Goal: Information Seeking & Learning: Learn about a topic

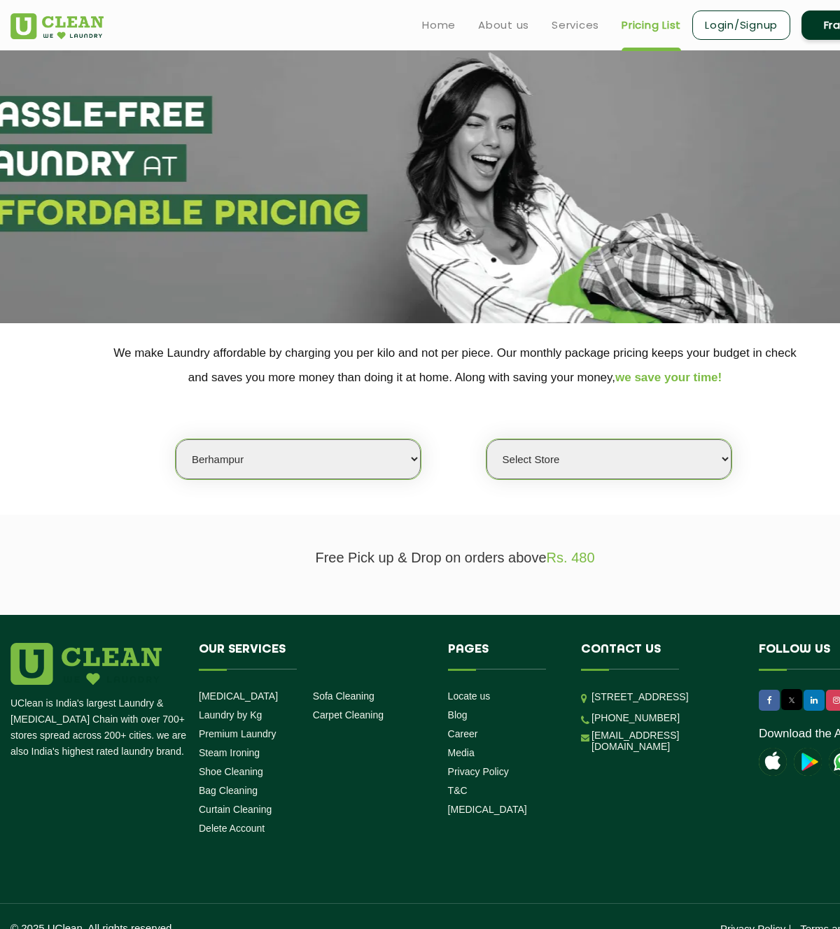
select select "160"
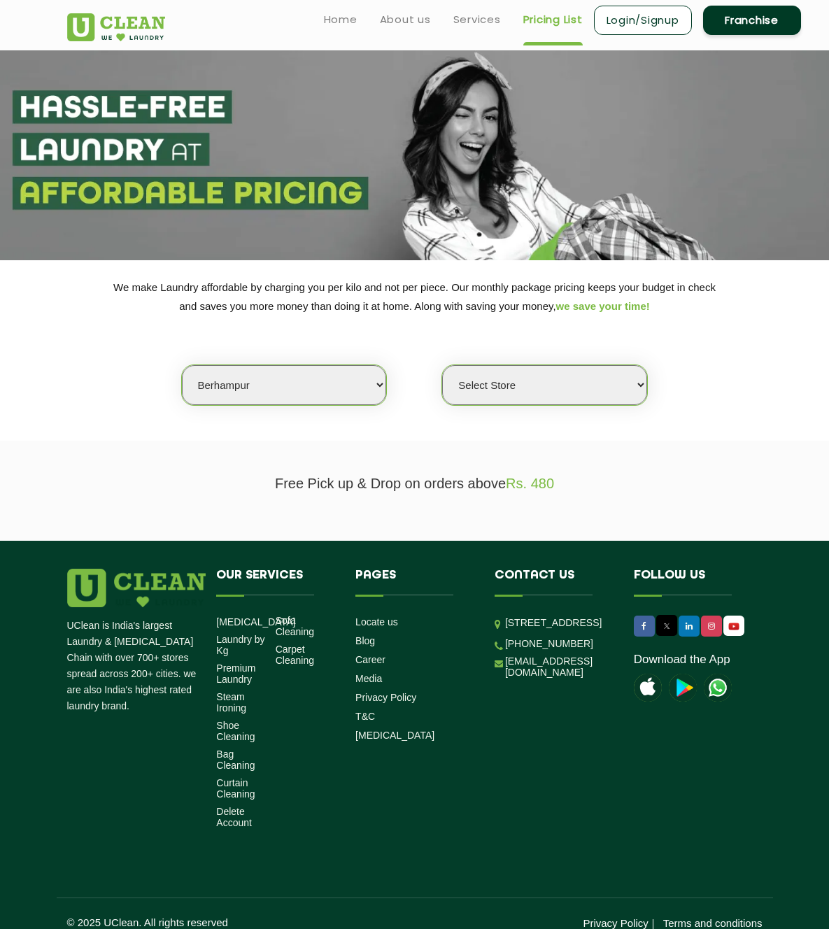
click at [590, 405] on select "Select Store" at bounding box center [544, 385] width 204 height 40
click at [486, 405] on select "Select Store" at bounding box center [544, 385] width 204 height 40
click at [591, 405] on select "Select Store" at bounding box center [544, 385] width 204 height 40
click at [486, 405] on select "Select Store" at bounding box center [544, 385] width 204 height 40
click at [386, 405] on select "Select city" at bounding box center [284, 385] width 204 height 40
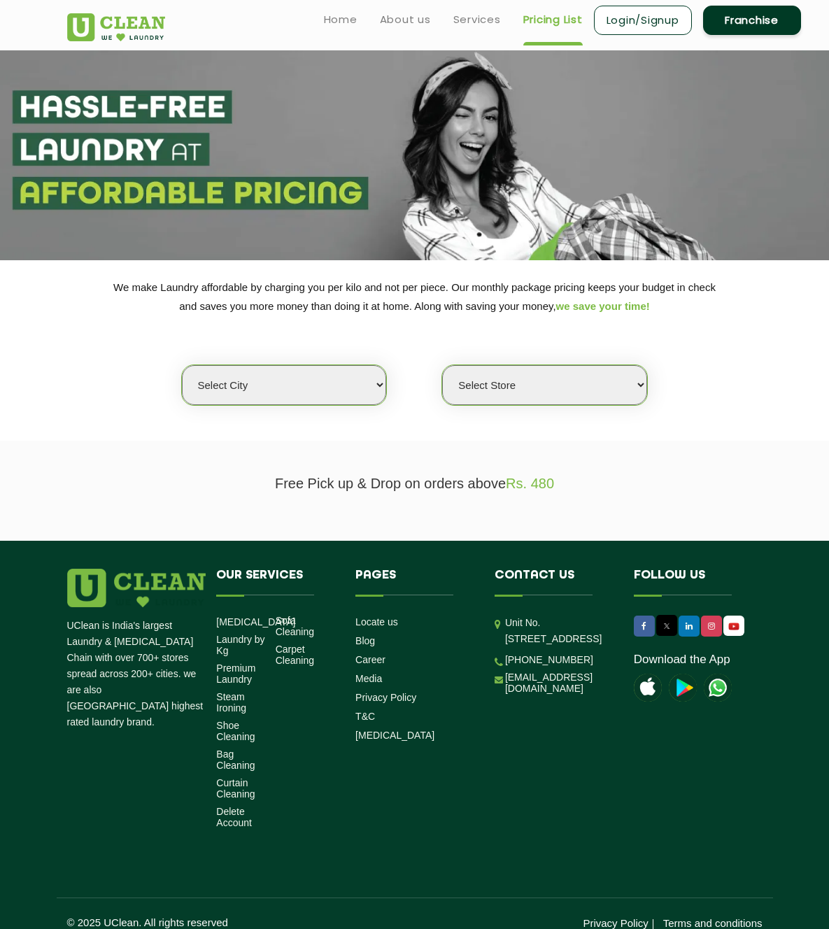
select select "160"
click at [182, 405] on select "Select city [GEOGRAPHIC_DATA] [GEOGRAPHIC_DATA] [GEOGRAPHIC_DATA] [GEOGRAPHIC_D…" at bounding box center [284, 385] width 204 height 40
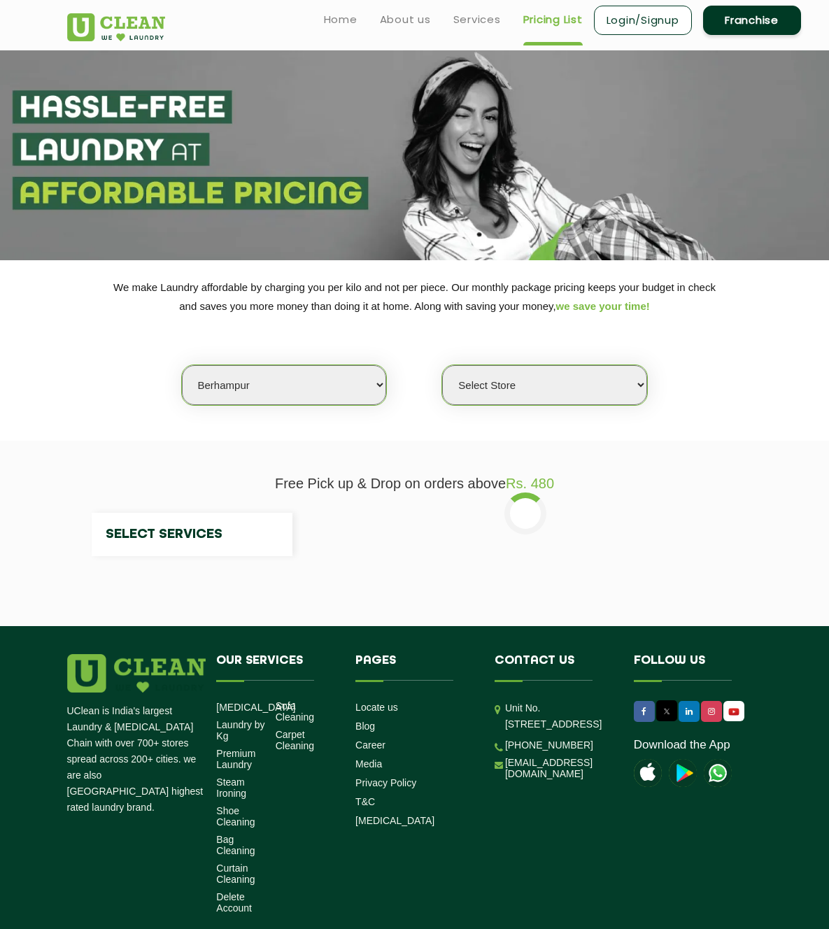
click at [606, 405] on select "Select Store" at bounding box center [544, 385] width 204 height 40
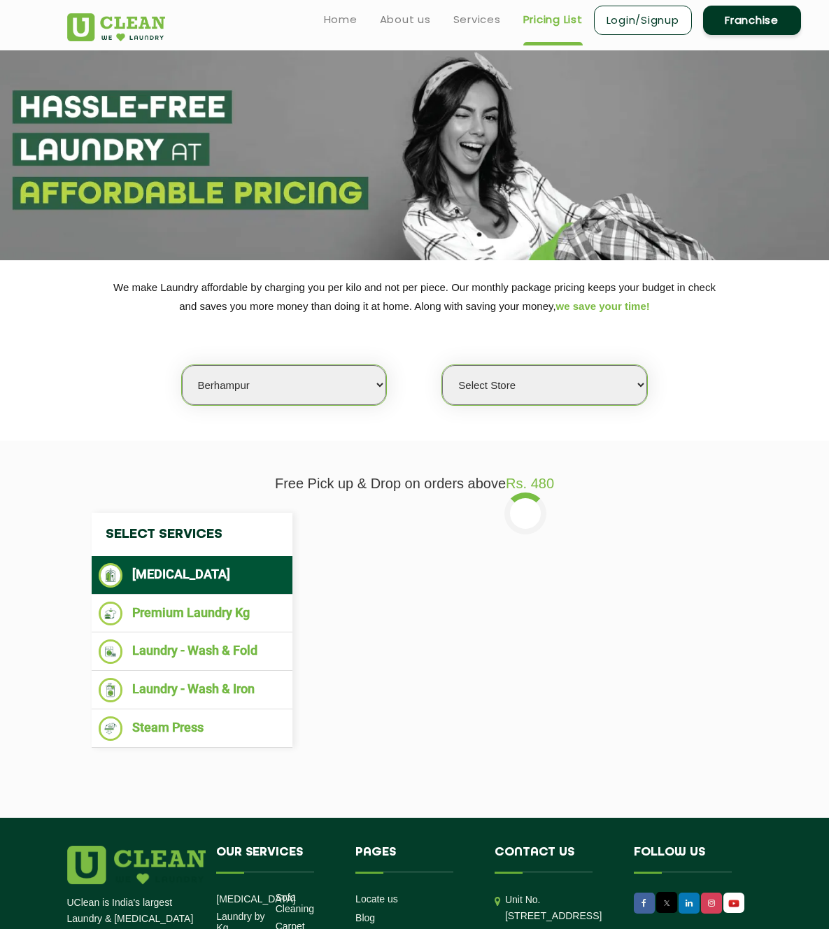
select select "479"
click at [486, 405] on select "Select Store UClean Berhampur" at bounding box center [544, 385] width 204 height 40
